Goal: Information Seeking & Learning: Learn about a topic

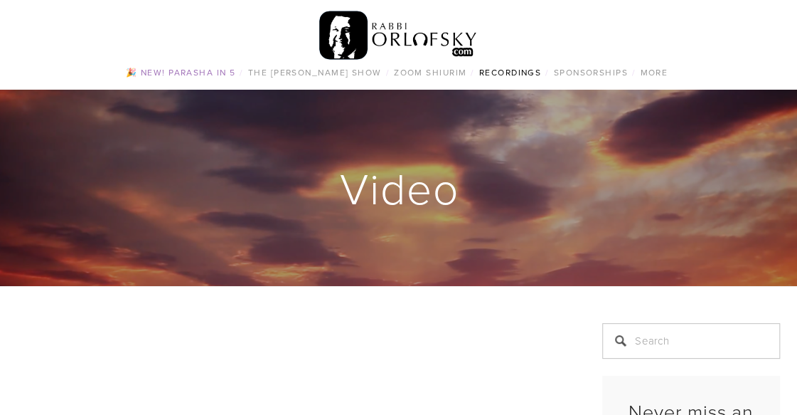
click at [176, 78] on link "🎉 NEW! Parasha in 5" at bounding box center [181, 72] width 118 height 18
